Goal: Task Accomplishment & Management: Complete application form

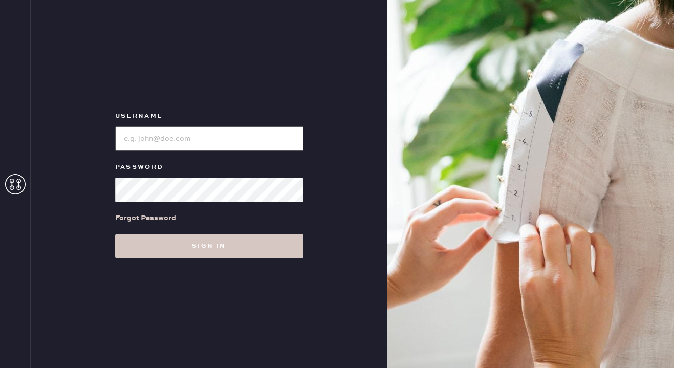
type input "reformationgeorgetown"
click at [210, 141] on input "loginName" at bounding box center [209, 138] width 188 height 25
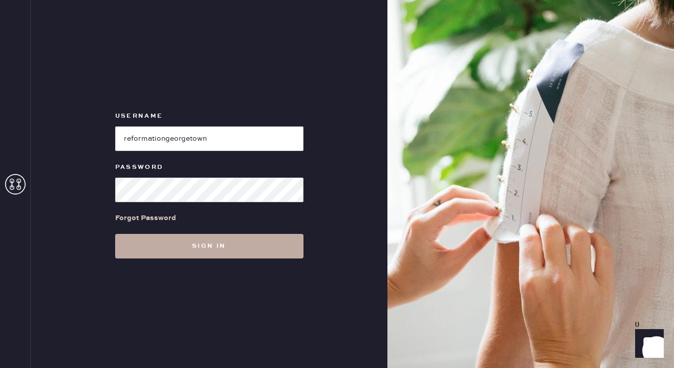
click at [175, 245] on button "Sign in" at bounding box center [209, 246] width 188 height 25
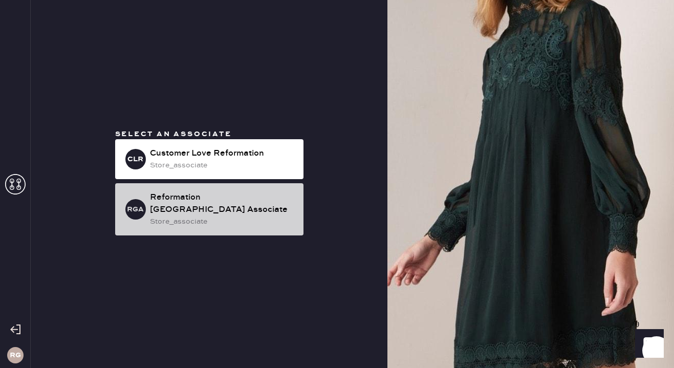
click at [212, 209] on div "Reformation [GEOGRAPHIC_DATA] Associate" at bounding box center [222, 203] width 145 height 25
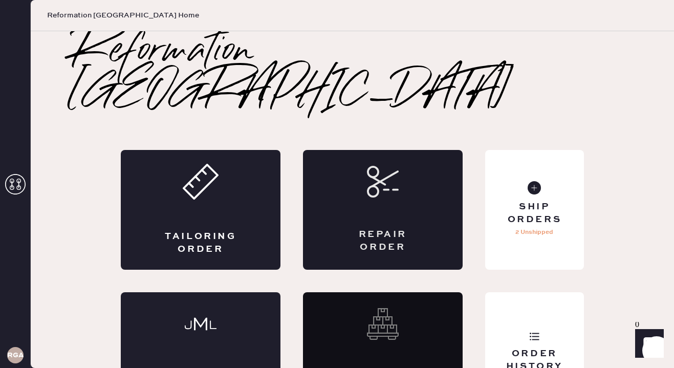
click at [408, 157] on div "Repair Order" at bounding box center [383, 210] width 160 height 120
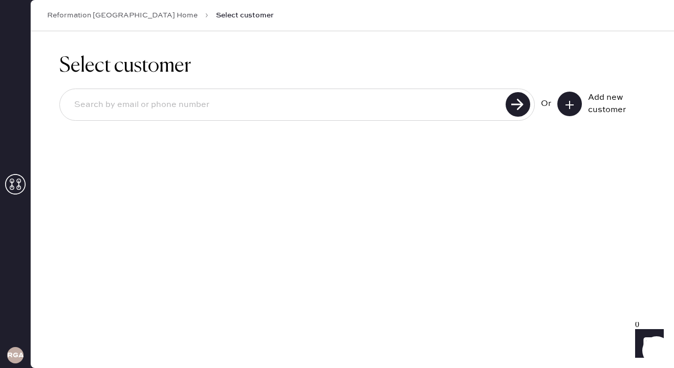
click at [285, 108] on input at bounding box center [284, 105] width 437 height 24
type input "ma"
click at [571, 101] on icon at bounding box center [569, 105] width 10 height 10
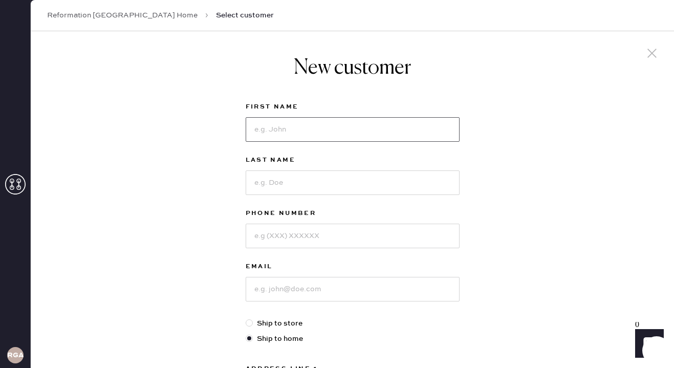
click at [255, 135] on input at bounding box center [353, 129] width 214 height 25
type input "[PERSON_NAME]"
click at [285, 183] on input at bounding box center [353, 182] width 214 height 25
type input "[PERSON_NAME]"
click at [297, 238] on input at bounding box center [353, 236] width 214 height 25
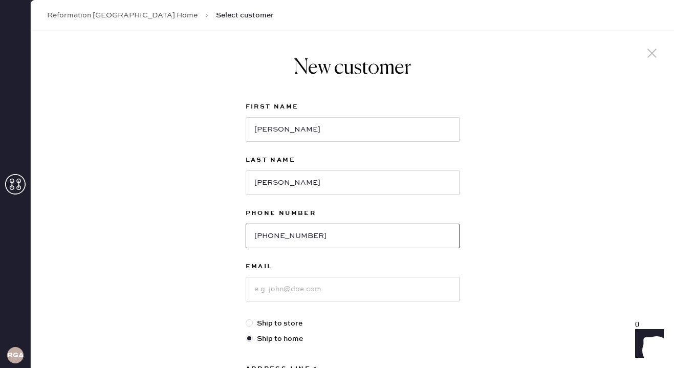
click at [287, 237] on input "360 559 5547" at bounding box center [353, 236] width 214 height 25
click at [271, 235] on input "360 5595547" at bounding box center [353, 236] width 214 height 25
type input "3605595547"
click at [284, 291] on input at bounding box center [353, 289] width 214 height 25
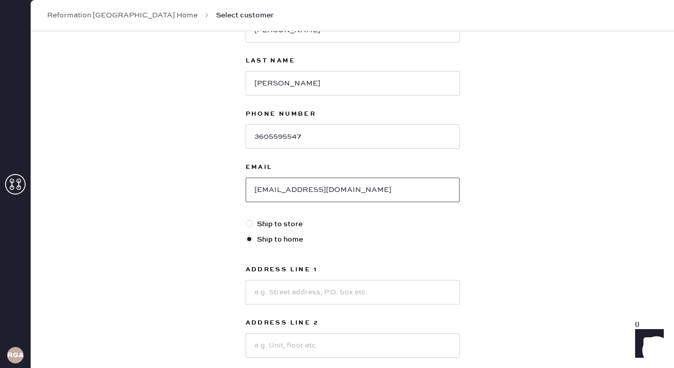
scroll to position [107, 0]
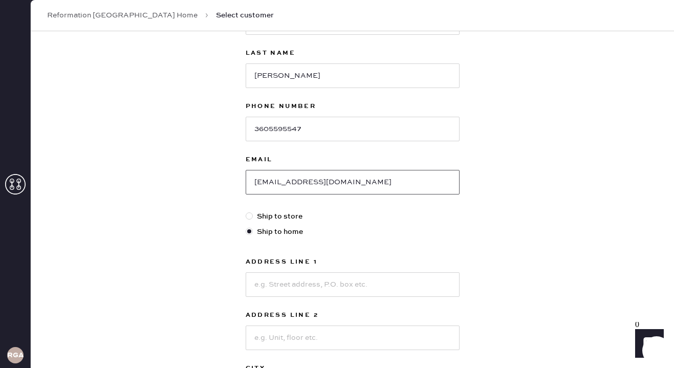
type input "[EMAIL_ADDRESS][DOMAIN_NAME]"
click at [266, 286] on input at bounding box center [353, 284] width 214 height 25
type input "[STREET_ADDRESS]"
click at [295, 335] on input at bounding box center [353, 337] width 214 height 25
type input "u"
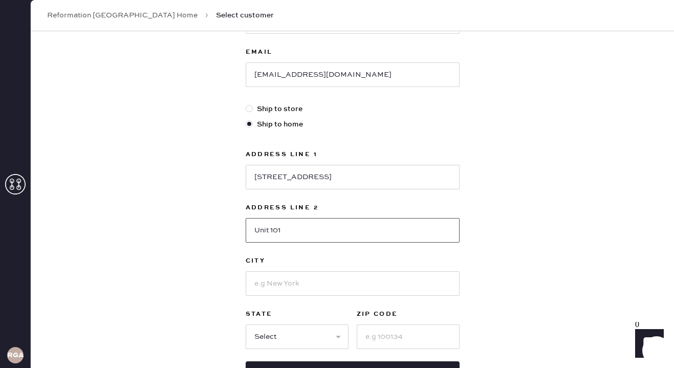
scroll to position [215, 0]
type input "Unit 101"
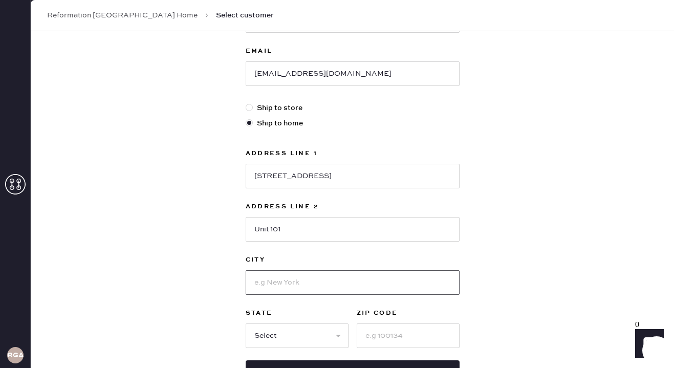
click at [289, 283] on input at bounding box center [353, 282] width 214 height 25
type input "[GEOGRAPHIC_DATA]"
select select "VA"
type input "22301"
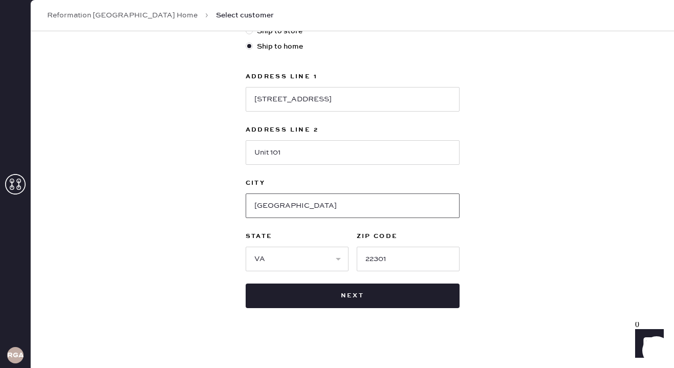
scroll to position [298, 0]
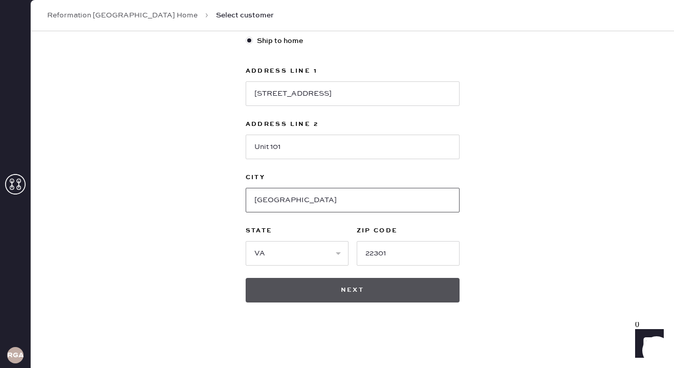
type input "[GEOGRAPHIC_DATA]"
click at [326, 293] on button "Next" at bounding box center [353, 290] width 214 height 25
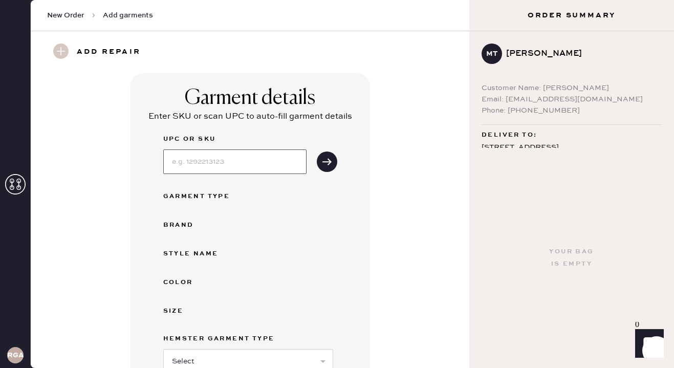
click at [216, 170] on input at bounding box center [234, 161] width 143 height 25
type input "u"
click at [233, 162] on input at bounding box center [234, 161] width 143 height 25
type input "1305906BLK000"
click at [334, 158] on button "submit" at bounding box center [327, 161] width 20 height 20
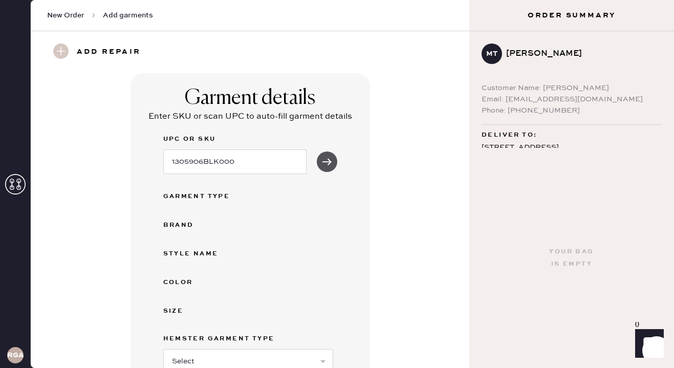
select select "4"
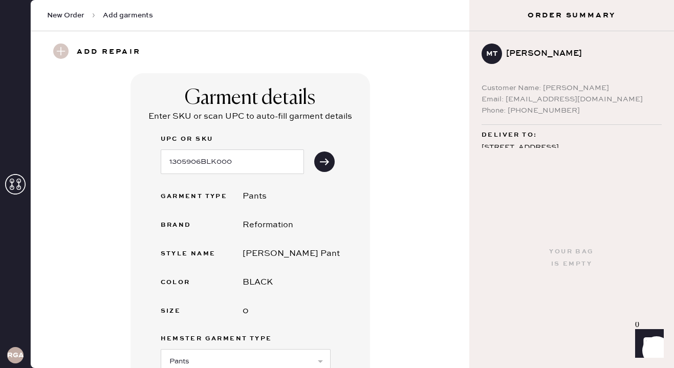
scroll to position [474, 0]
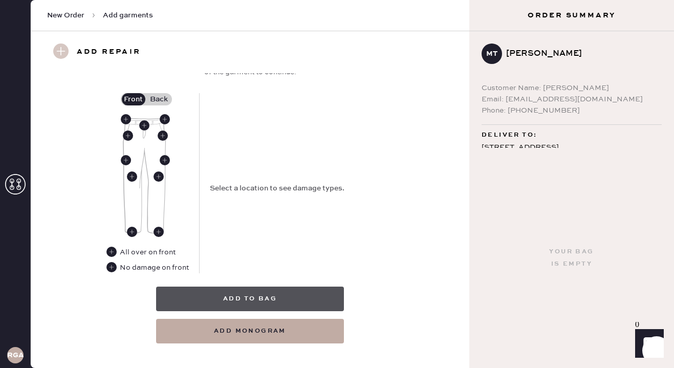
click at [273, 287] on button "Add to bag" at bounding box center [250, 299] width 188 height 25
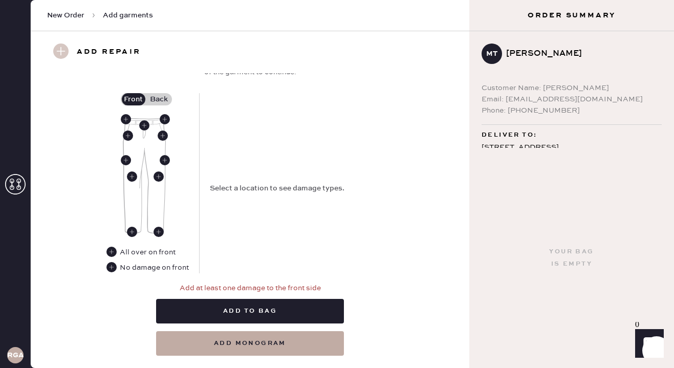
scroll to position [471, 0]
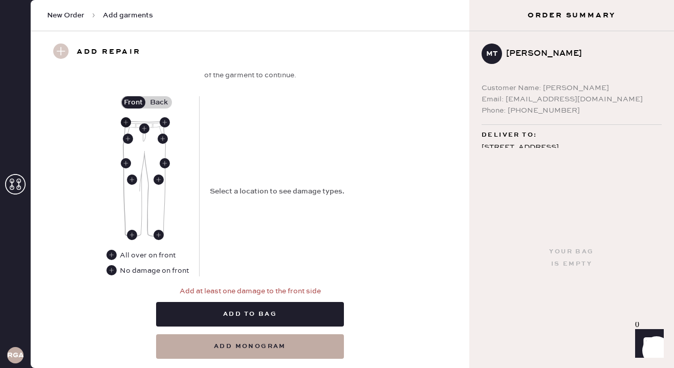
click at [127, 117] on use at bounding box center [126, 122] width 10 height 10
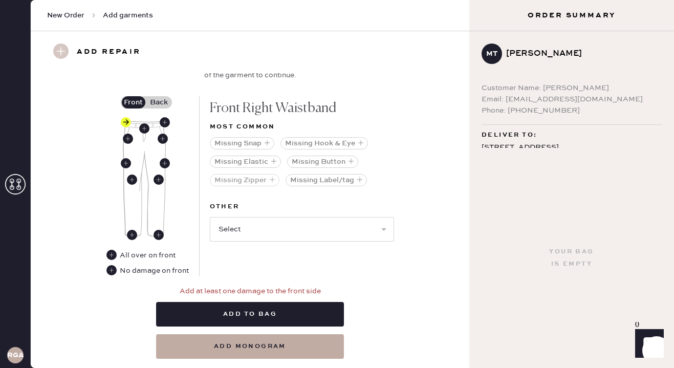
click at [254, 174] on button "Missing Zipper" at bounding box center [245, 180] width 70 height 12
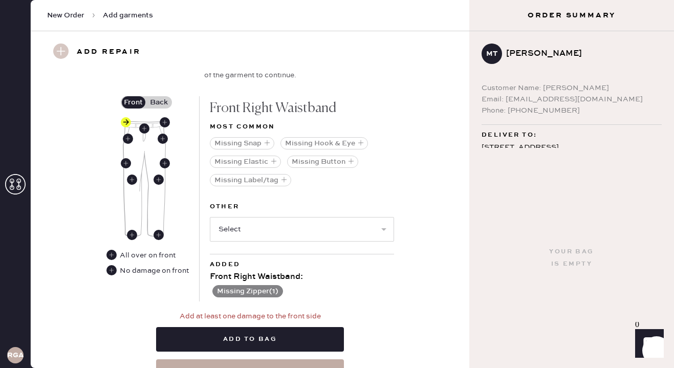
click at [254, 174] on button "Missing Label/tag" at bounding box center [250, 180] width 81 height 12
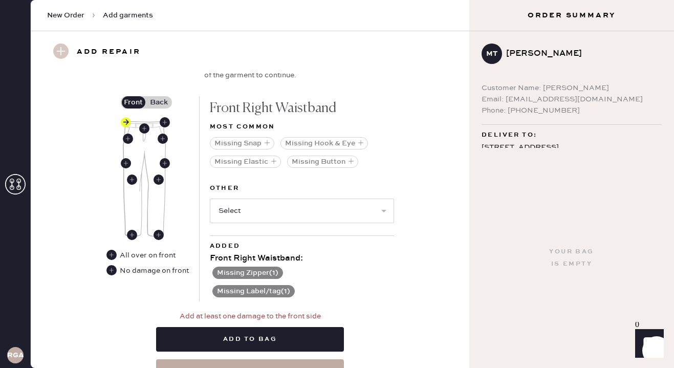
click at [272, 267] on button "Missing Zipper ( 1 )" at bounding box center [247, 273] width 71 height 12
click at [214, 268] on use at bounding box center [215, 273] width 10 height 10
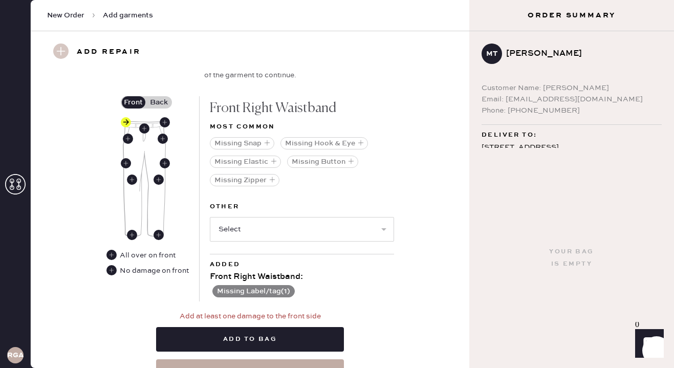
click at [224, 285] on button "Missing Label/tag ( 1 )" at bounding box center [253, 291] width 82 height 12
click at [216, 287] on use at bounding box center [215, 292] width 10 height 10
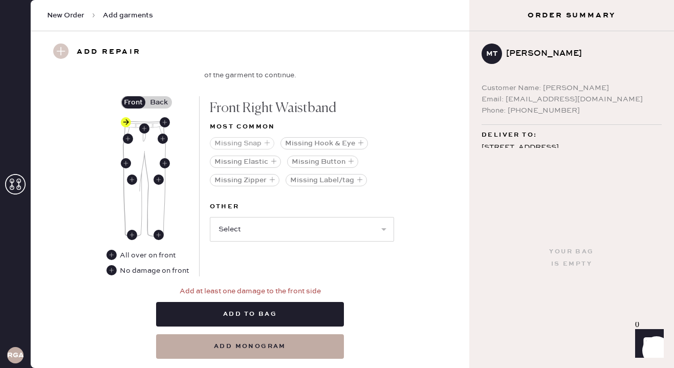
click at [260, 137] on button "Missing Snap" at bounding box center [242, 143] width 64 height 12
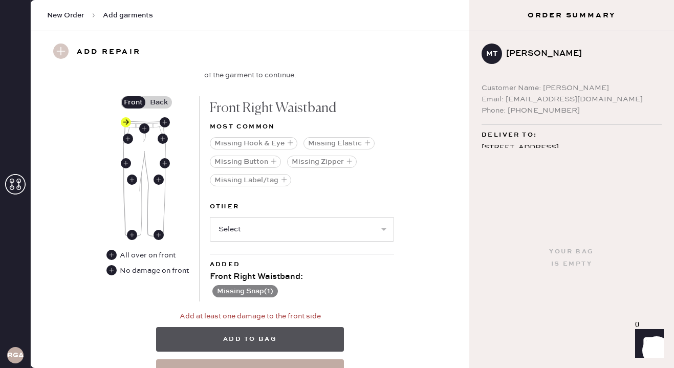
click at [270, 327] on button "Add to bag" at bounding box center [250, 339] width 188 height 25
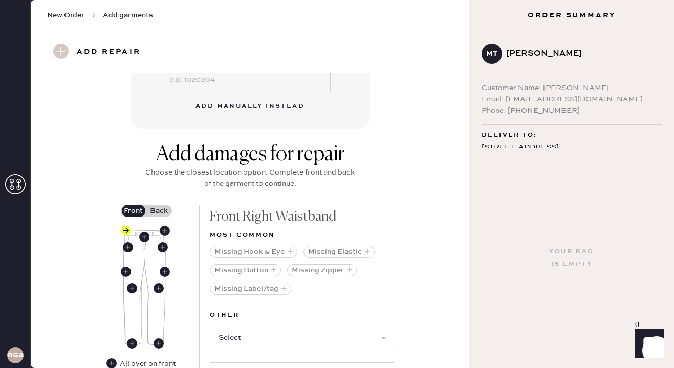
scroll to position [511, 0]
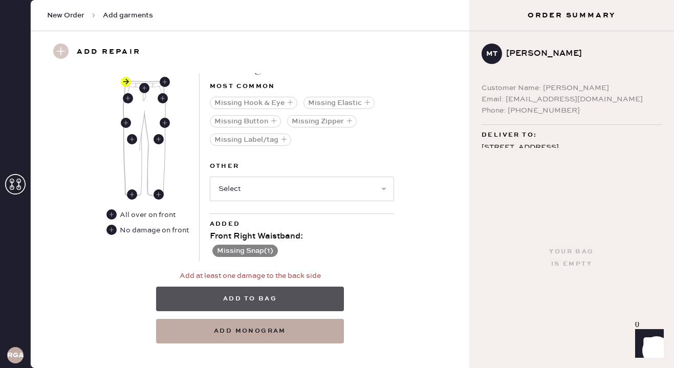
click at [286, 287] on button "Add to bag" at bounding box center [250, 299] width 188 height 25
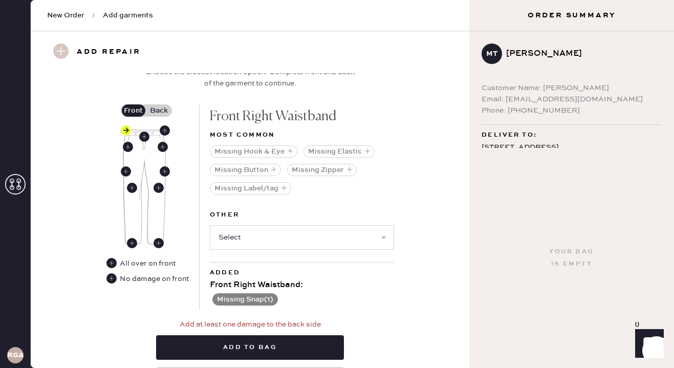
scroll to position [454, 0]
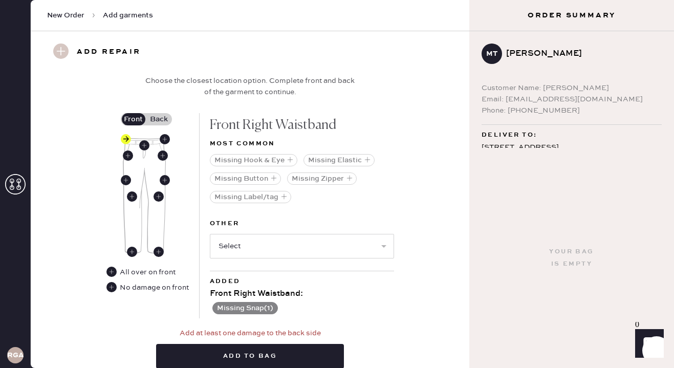
click at [159, 113] on label "Back" at bounding box center [159, 119] width 26 height 12
click at [159, 119] on input "Back" at bounding box center [159, 119] width 0 height 0
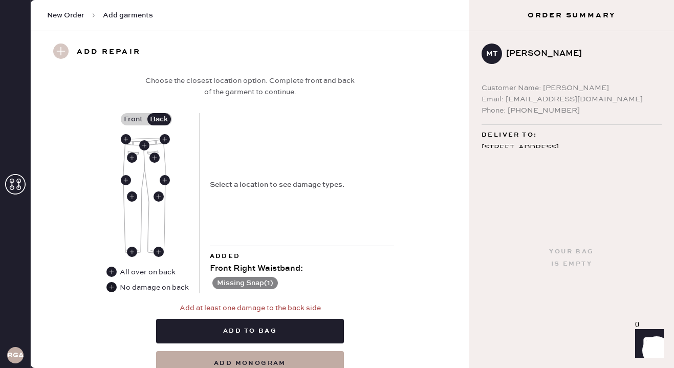
click at [114, 282] on use at bounding box center [111, 287] width 10 height 10
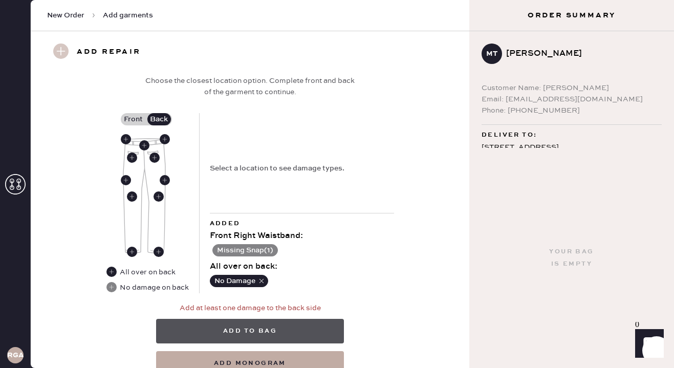
click at [263, 319] on button "Add to bag" at bounding box center [250, 331] width 188 height 25
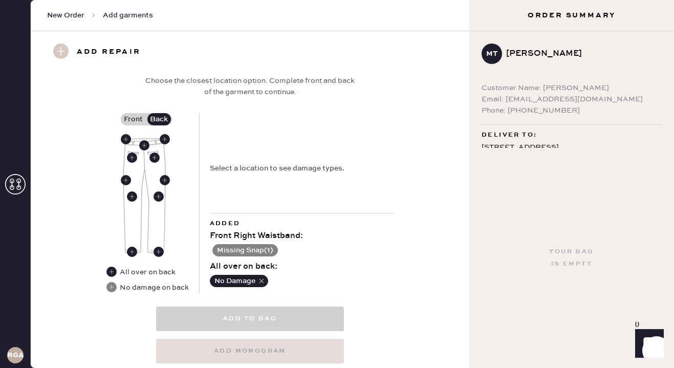
select select
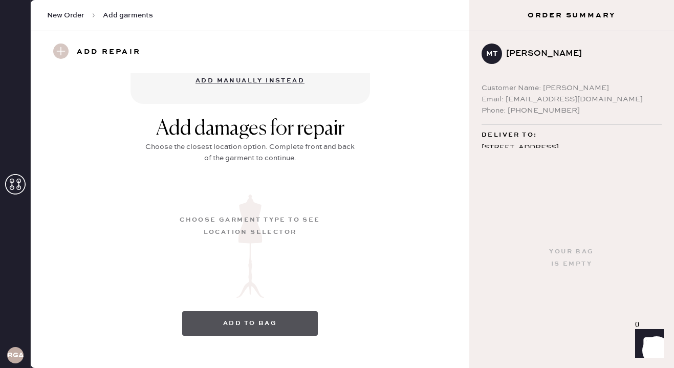
scroll to position [136, 0]
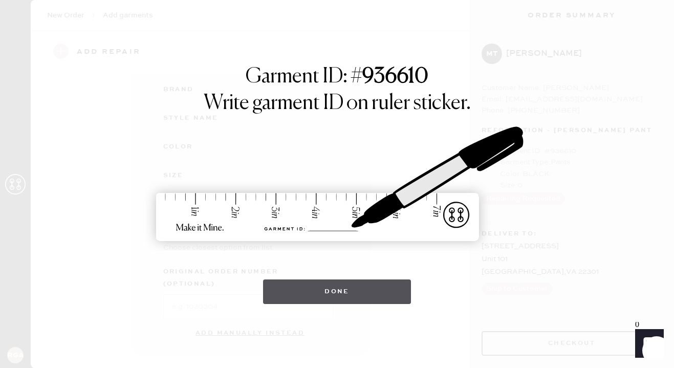
click at [281, 292] on button "Done" at bounding box center [337, 291] width 148 height 25
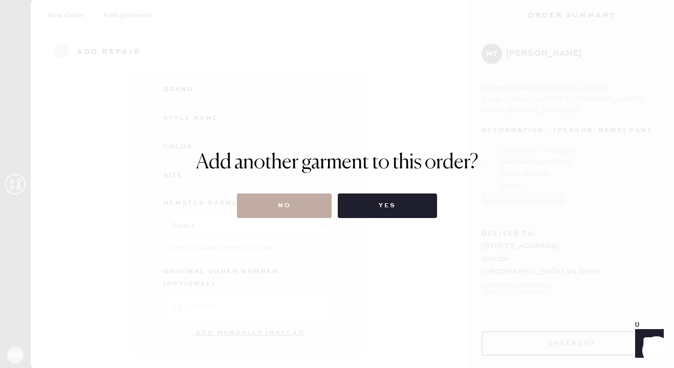
click at [279, 198] on button "No" at bounding box center [284, 205] width 95 height 25
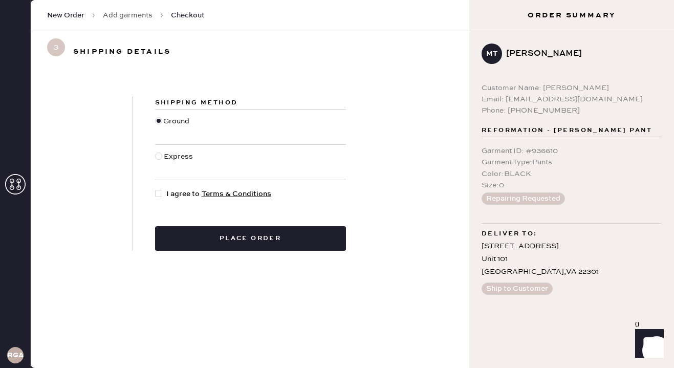
click at [158, 158] on div at bounding box center [158, 156] width 7 height 7
click at [156, 151] on input "Express" at bounding box center [155, 151] width 1 height 1
radio input "true"
click at [158, 193] on div at bounding box center [158, 193] width 7 height 7
click at [156, 189] on input "I agree to Terms & Conditions" at bounding box center [155, 188] width 1 height 1
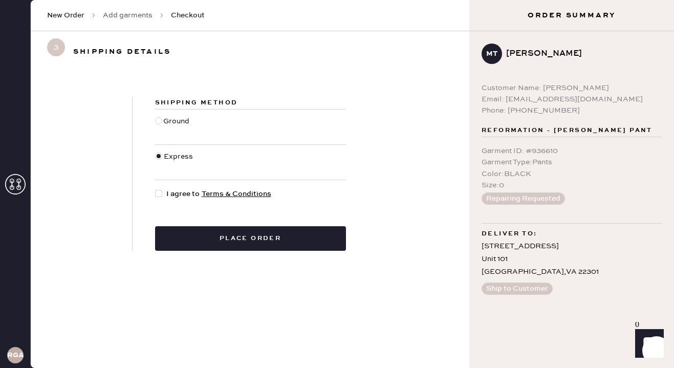
checkbox input "true"
click at [56, 14] on span "New Order" at bounding box center [65, 15] width 37 height 10
click at [71, 14] on span "New Order" at bounding box center [65, 15] width 37 height 10
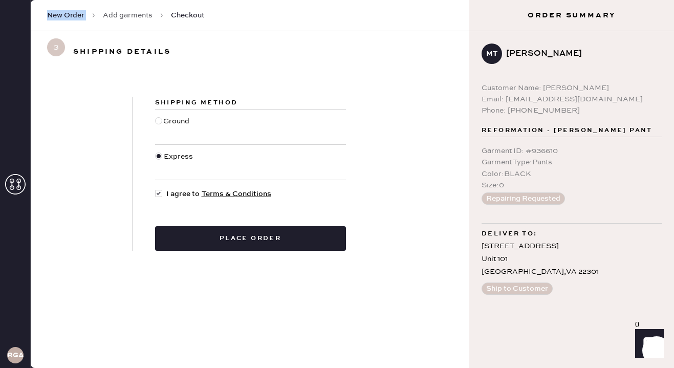
click at [71, 14] on span "New Order" at bounding box center [65, 15] width 37 height 10
click at [196, 15] on span "Checkout" at bounding box center [188, 15] width 34 height 10
click at [63, 12] on span "New Order" at bounding box center [65, 15] width 37 height 10
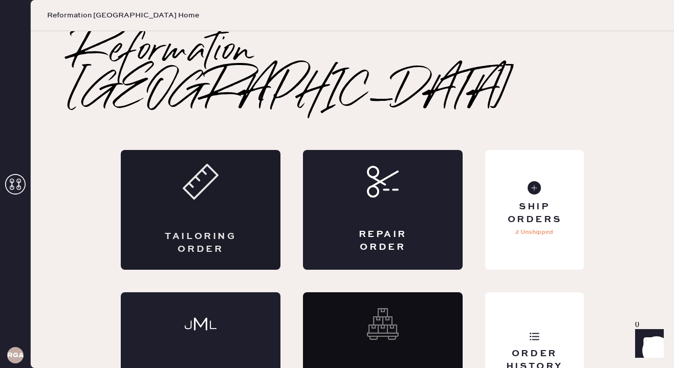
click at [220, 177] on div "Tailoring Order" at bounding box center [201, 210] width 160 height 120
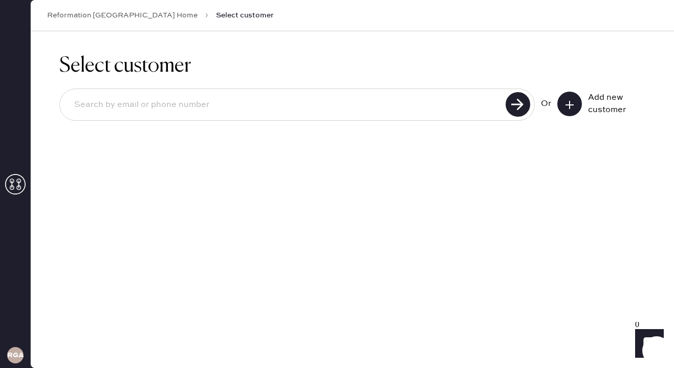
click at [207, 110] on input at bounding box center [284, 105] width 437 height 24
type input "3605595547"
click at [522, 103] on use at bounding box center [518, 104] width 25 height 25
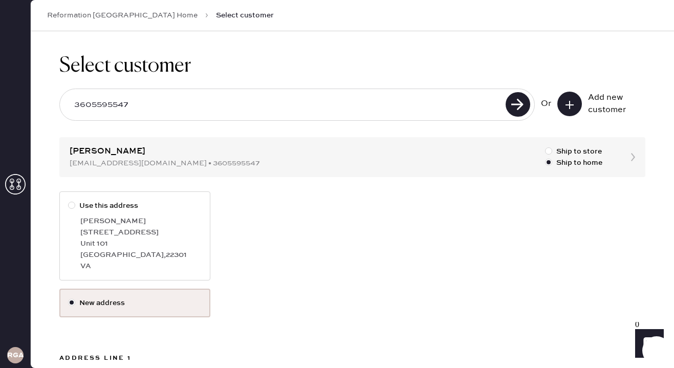
click at [123, 233] on div "[STREET_ADDRESS]" at bounding box center [140, 232] width 121 height 11
click at [69, 201] on input "Use this address" at bounding box center [68, 200] width 1 height 1
radio input "true"
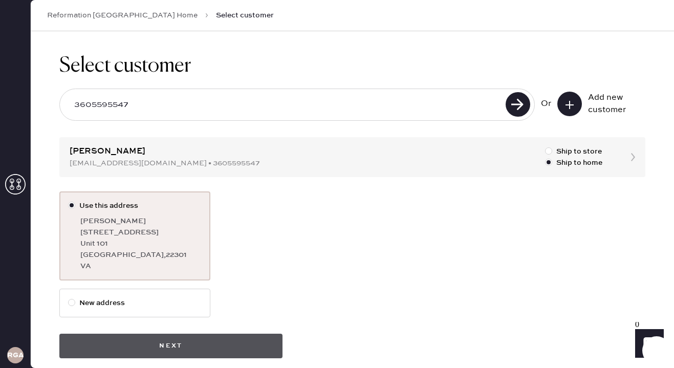
click at [157, 347] on button "Next" at bounding box center [170, 346] width 223 height 25
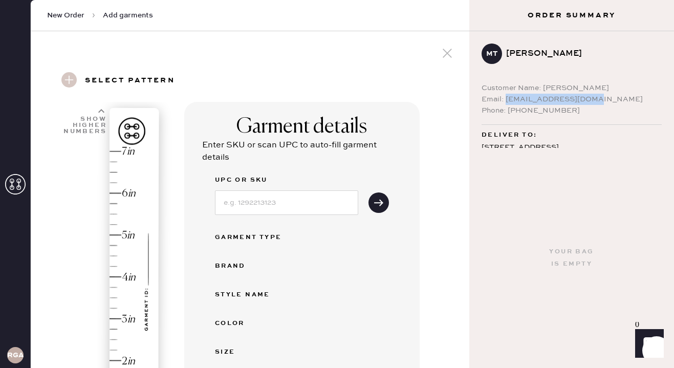
drag, startPoint x: 506, startPoint y: 100, endPoint x: 598, endPoint y: 101, distance: 91.6
click at [598, 101] on div "Email: [EMAIL_ADDRESS][DOMAIN_NAME]" at bounding box center [572, 99] width 180 height 11
copy div "[EMAIL_ADDRESS][DOMAIN_NAME]"
click at [65, 12] on span "New Order" at bounding box center [65, 15] width 37 height 10
click at [66, 16] on span "New Order" at bounding box center [65, 15] width 37 height 10
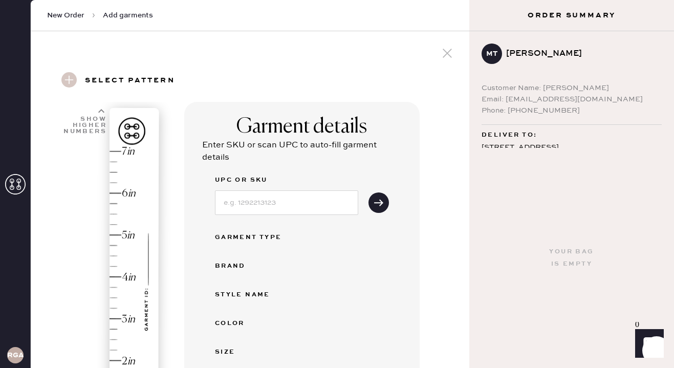
click at [13, 181] on icon at bounding box center [15, 184] width 20 height 20
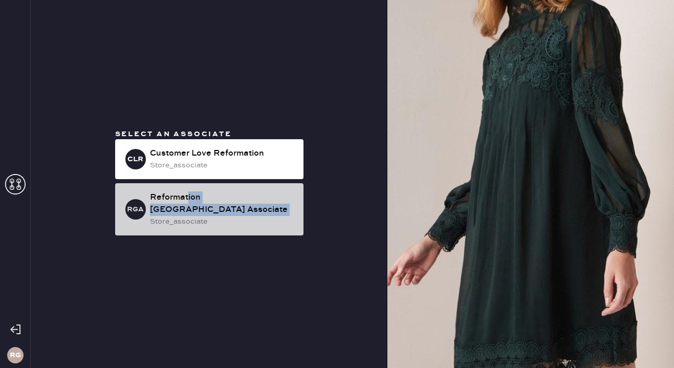
click at [187, 209] on div "Reformation [GEOGRAPHIC_DATA] Associate store_associate" at bounding box center [222, 209] width 145 height 36
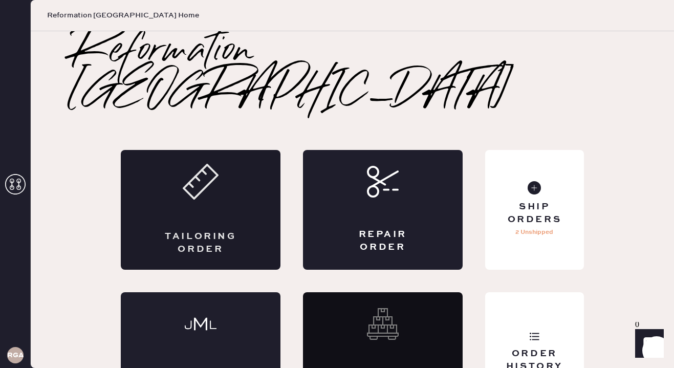
click at [190, 230] on div "Tailoring Order" at bounding box center [201, 243] width 78 height 26
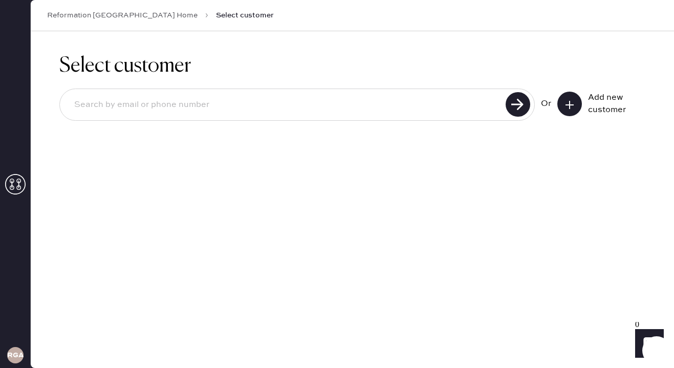
click at [102, 101] on input at bounding box center [284, 105] width 437 height 24
paste input "[EMAIL_ADDRESS][DOMAIN_NAME]"
click at [233, 103] on input "[EMAIL_ADDRESS][DOMAIN_NAME]" at bounding box center [284, 105] width 437 height 24
type input "[EMAIL_ADDRESS][DOMAIN_NAME]"
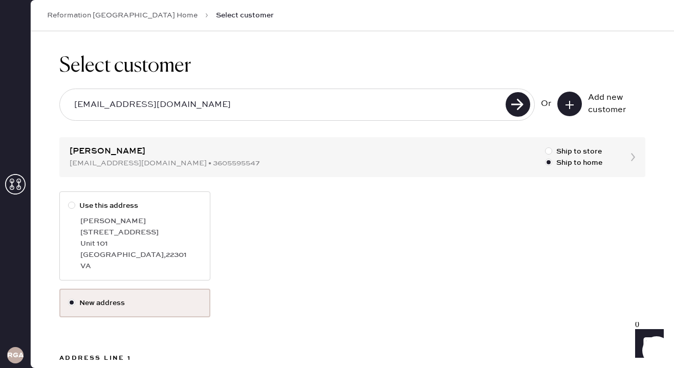
click at [129, 229] on div "[STREET_ADDRESS]" at bounding box center [140, 232] width 121 height 11
click at [69, 201] on input "Use this address" at bounding box center [68, 200] width 1 height 1
radio input "true"
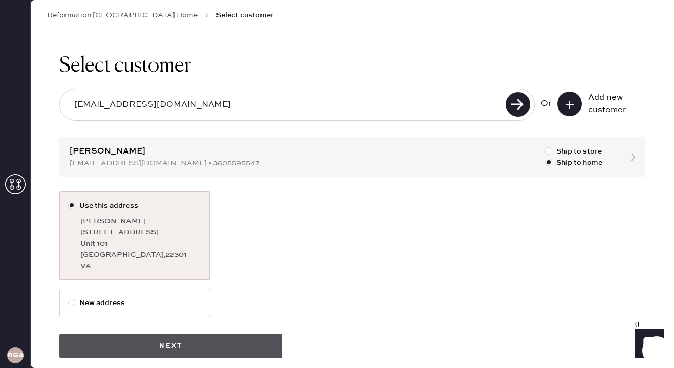
click at [144, 350] on button "Next" at bounding box center [170, 346] width 223 height 25
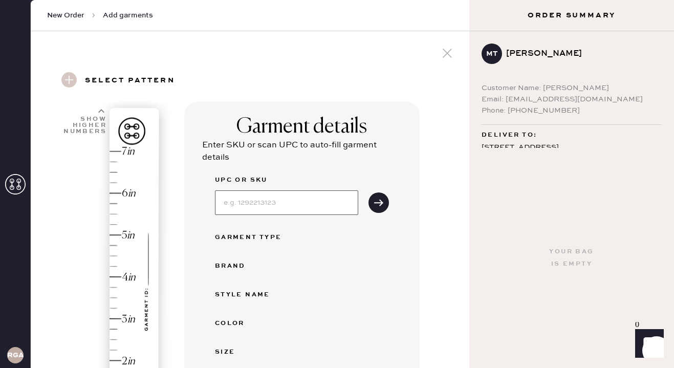
click at [256, 206] on input at bounding box center [286, 202] width 143 height 25
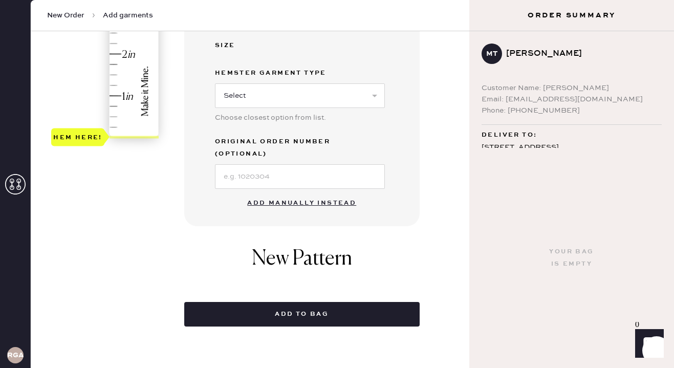
scroll to position [351, 0]
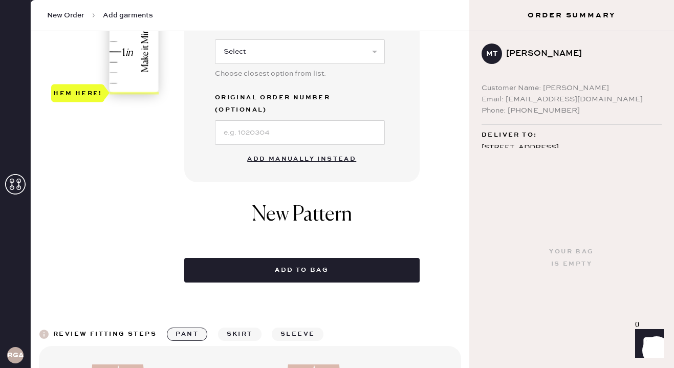
click at [385, 212] on div "New Pattern" at bounding box center [301, 219] width 235 height 55
click at [337, 149] on button "Add manually instead" at bounding box center [301, 159] width 121 height 20
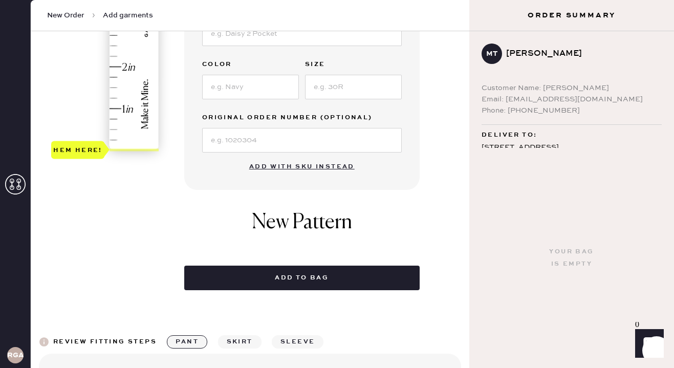
scroll to position [301, 0]
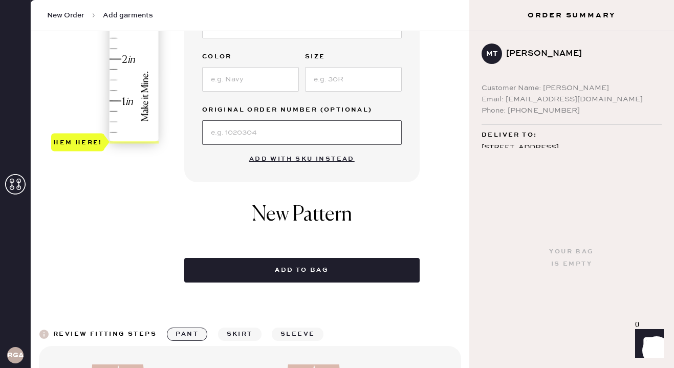
click at [284, 138] on input at bounding box center [302, 132] width 200 height 25
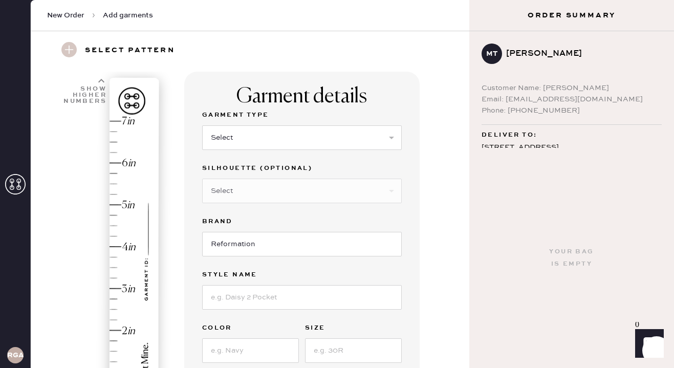
scroll to position [29, 0]
type input "S30795360"
click at [376, 137] on select "Select Basic Skirt Jeans Leggings Pants Shorts Basic Sleeved Dress Basic Sleeve…" at bounding box center [302, 138] width 200 height 25
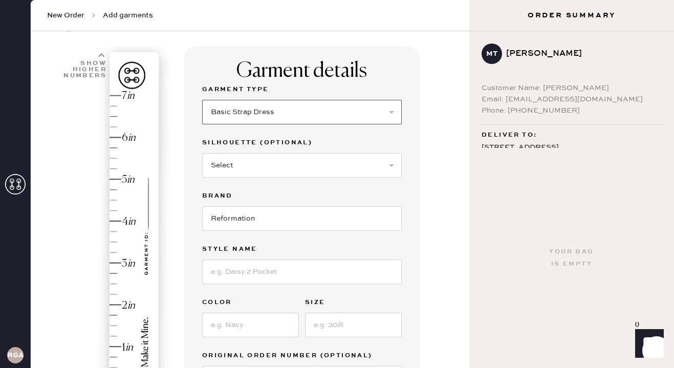
scroll to position [61, 0]
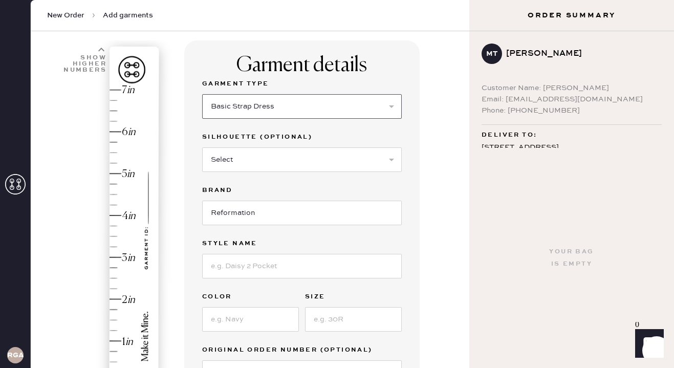
click at [347, 100] on select "Select Basic Skirt Jeans Leggings Pants Shorts Basic Sleeved Dress Basic Sleeve…" at bounding box center [302, 106] width 200 height 25
select select "7"
click at [320, 163] on select "Select Maxi Dress Midi Dress Mini Dress Other" at bounding box center [302, 159] width 200 height 25
select select "33"
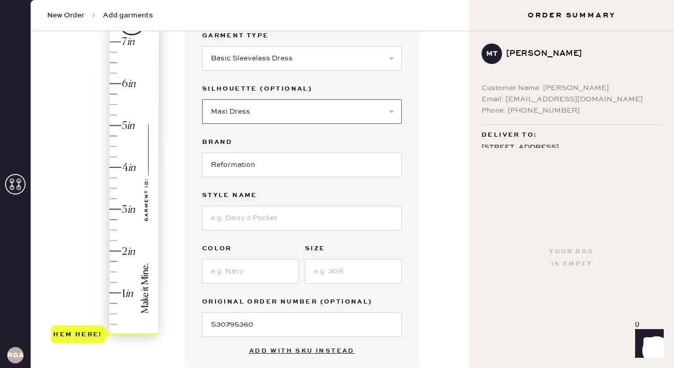
scroll to position [122, 0]
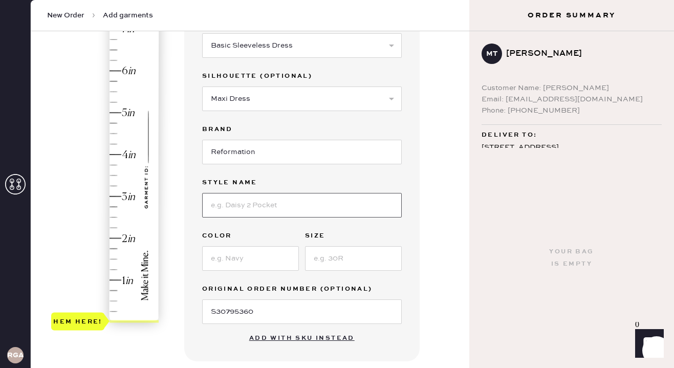
click at [292, 212] on input at bounding box center [302, 205] width 200 height 25
type input "JOVELLE DRESS"
click at [269, 264] on input at bounding box center [250, 258] width 97 height 25
type input "LYRIC"
click at [367, 262] on input at bounding box center [353, 258] width 97 height 25
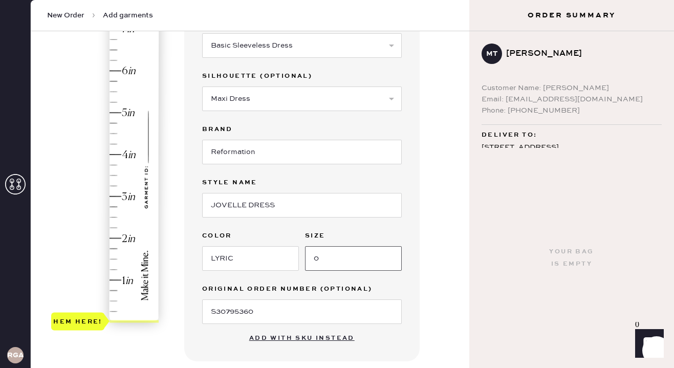
type input "0"
type input "3"
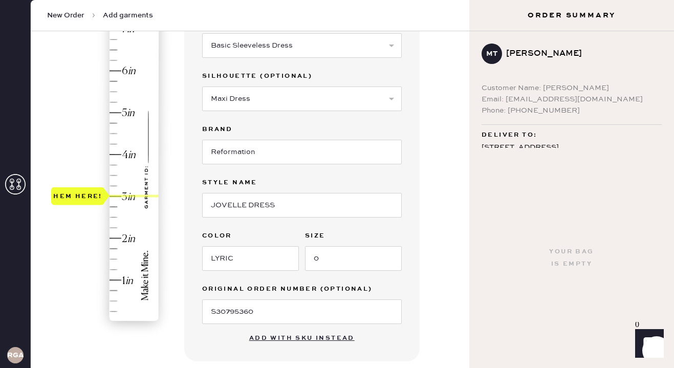
click at [113, 195] on div "Hem here!" at bounding box center [105, 176] width 109 height 302
click at [442, 257] on div "Garment details Garment Type Select Basic Skirt Jeans Leggings Pants Shorts Bas…" at bounding box center [322, 270] width 277 height 581
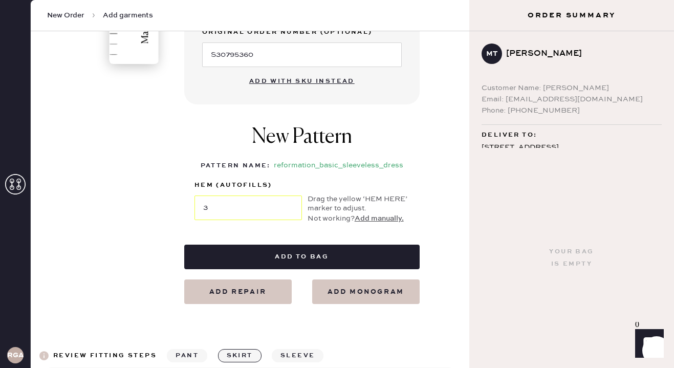
scroll to position [380, 0]
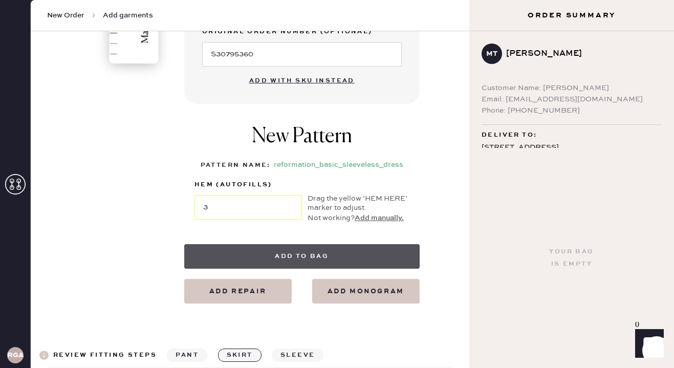
click at [256, 254] on button "Add to bag" at bounding box center [301, 256] width 235 height 25
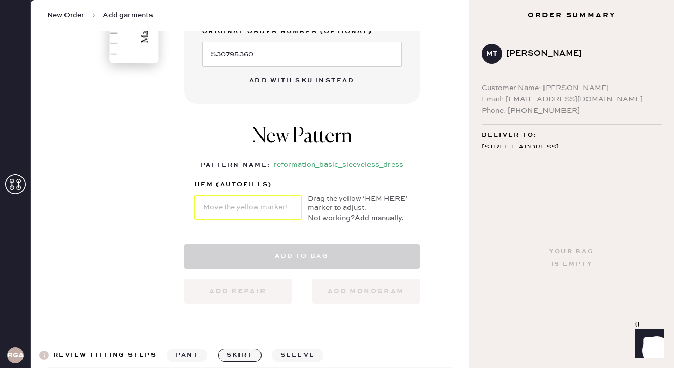
select select "7"
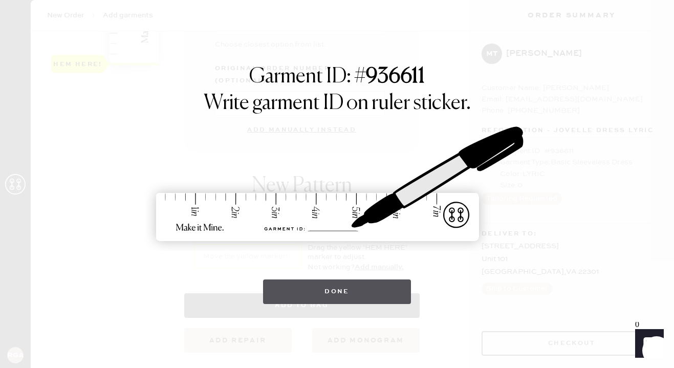
click at [308, 286] on button "Done" at bounding box center [337, 291] width 148 height 25
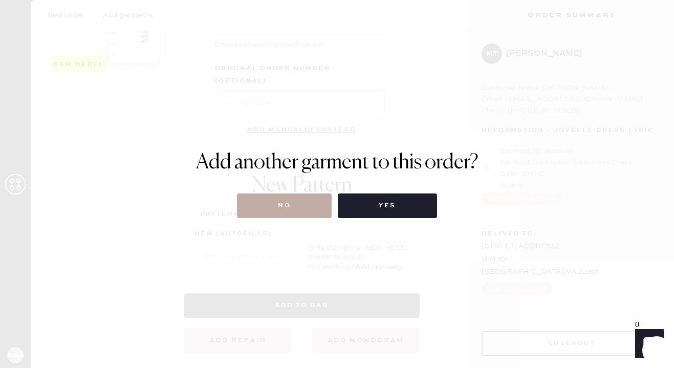
click at [279, 207] on button "No" at bounding box center [284, 205] width 95 height 25
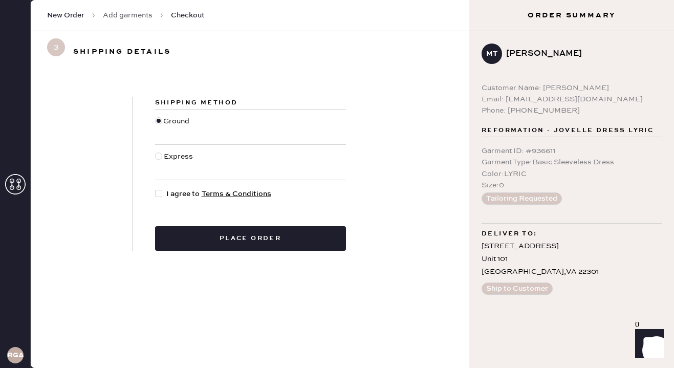
click at [159, 156] on div at bounding box center [158, 156] width 7 height 7
click at [156, 151] on input "Express" at bounding box center [155, 151] width 1 height 1
radio input "true"
click at [162, 192] on div at bounding box center [158, 193] width 7 height 7
click at [156, 189] on input "I agree to Terms & Conditions" at bounding box center [155, 188] width 1 height 1
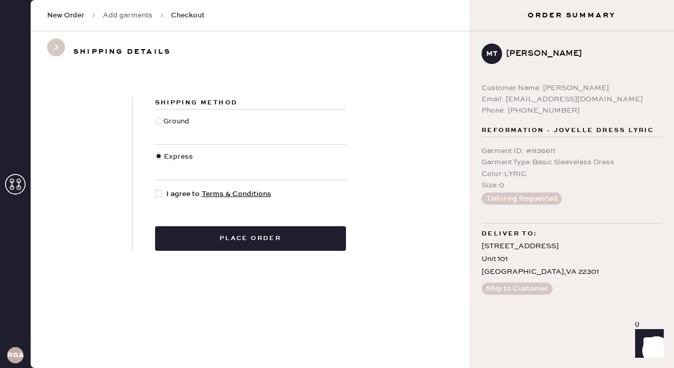
checkbox input "true"
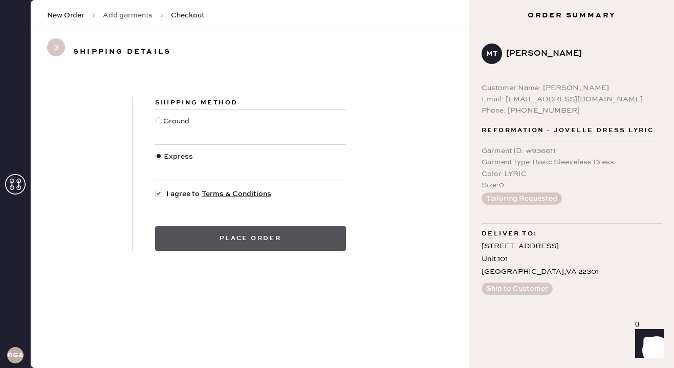
click at [189, 242] on button "Place order" at bounding box center [250, 238] width 191 height 25
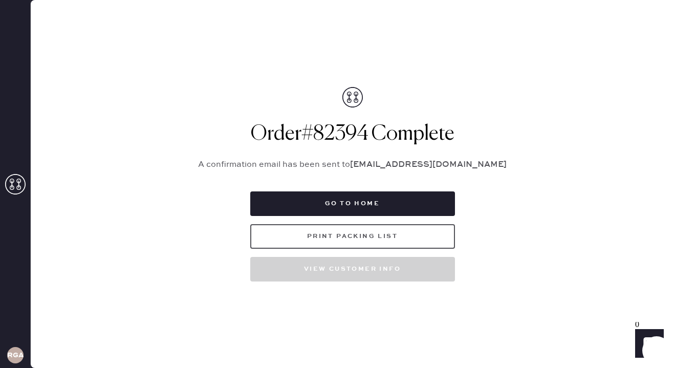
click at [353, 241] on button "Print Packing List" at bounding box center [352, 236] width 205 height 25
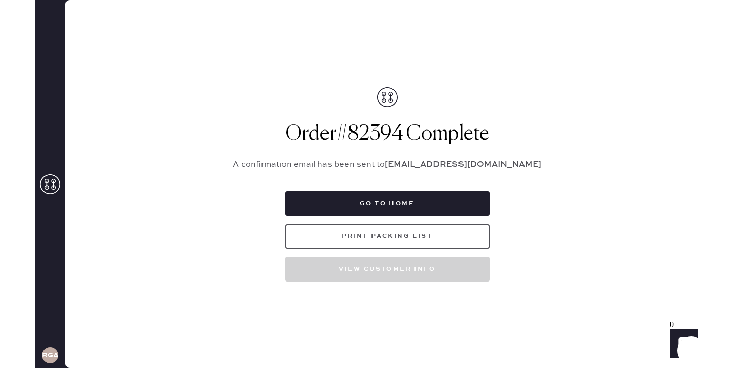
scroll to position [0, 0]
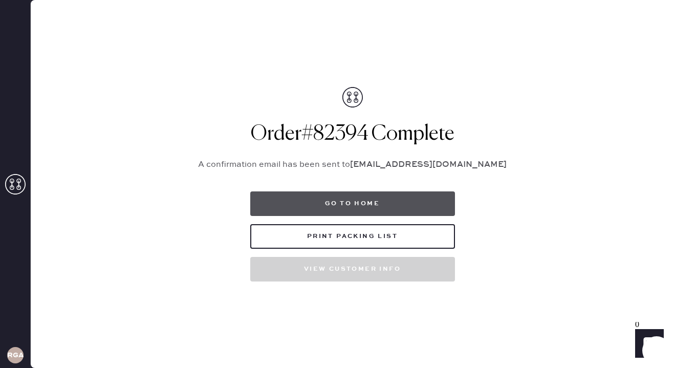
click at [351, 204] on button "Go to home" at bounding box center [352, 203] width 205 height 25
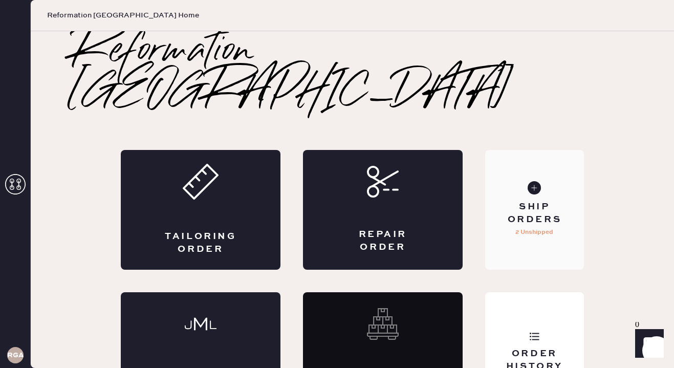
click at [507, 201] on div "Ship Orders" at bounding box center [534, 214] width 82 height 26
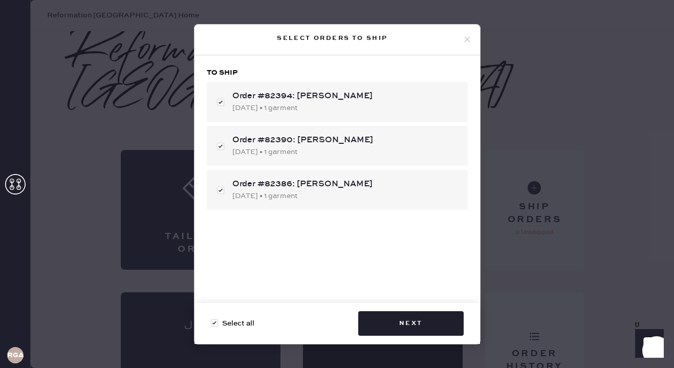
checkbox input "true"
click at [216, 145] on div "Order #82390: [PERSON_NAME] [DATE] • 1 garment" at bounding box center [337, 146] width 261 height 40
checkbox input "false"
click at [225, 193] on div "Order #82386: [PERSON_NAME] [DATE] • 1 garment" at bounding box center [337, 190] width 261 height 40
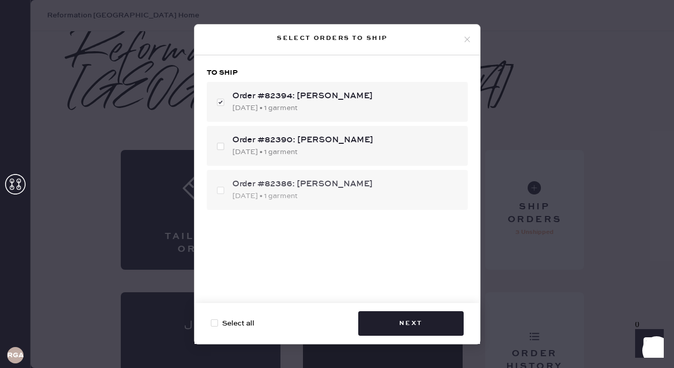
checkbox input "false"
click at [442, 320] on button "Next" at bounding box center [410, 323] width 105 height 25
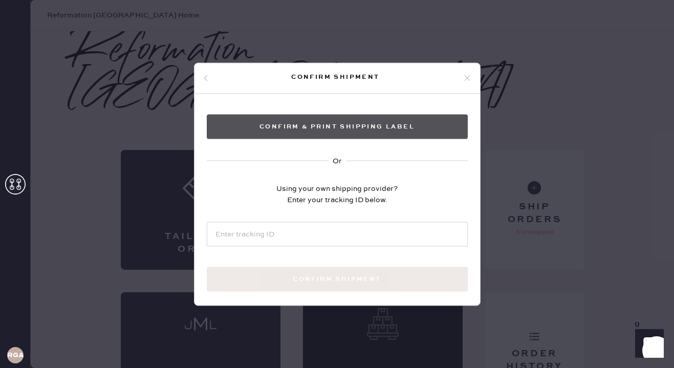
click at [349, 126] on button "Confirm & Print shipping label" at bounding box center [337, 126] width 261 height 25
